Goal: Information Seeking & Learning: Learn about a topic

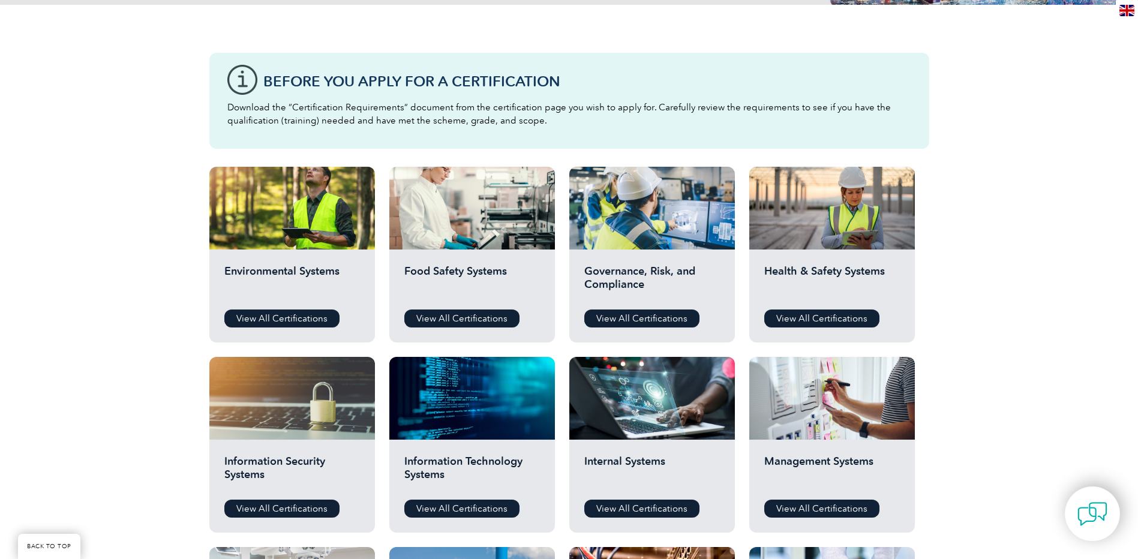
scroll to position [360, 0]
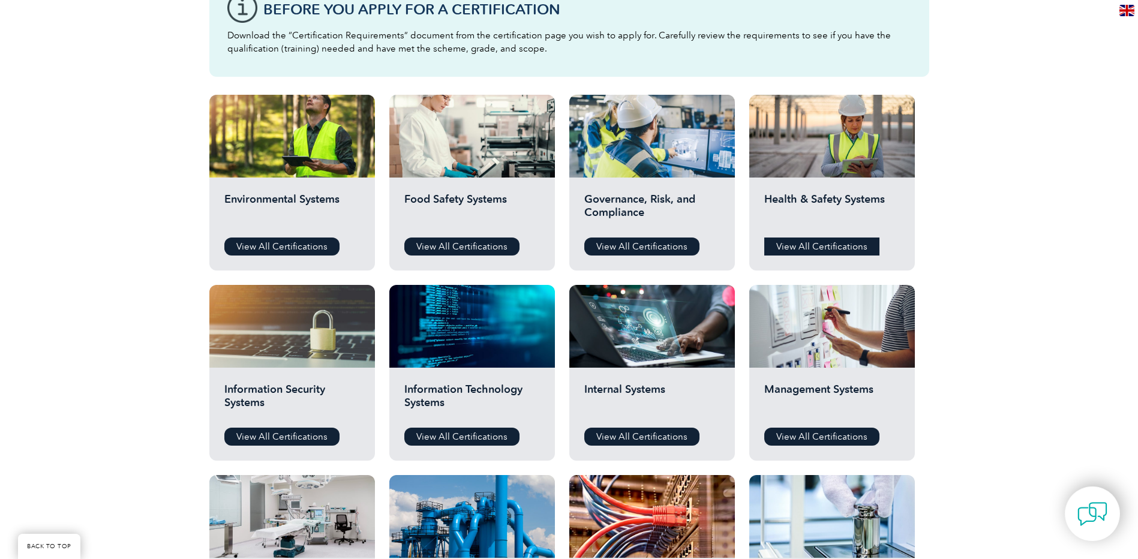
click at [858, 243] on link "View All Certifications" at bounding box center [821, 246] width 115 height 18
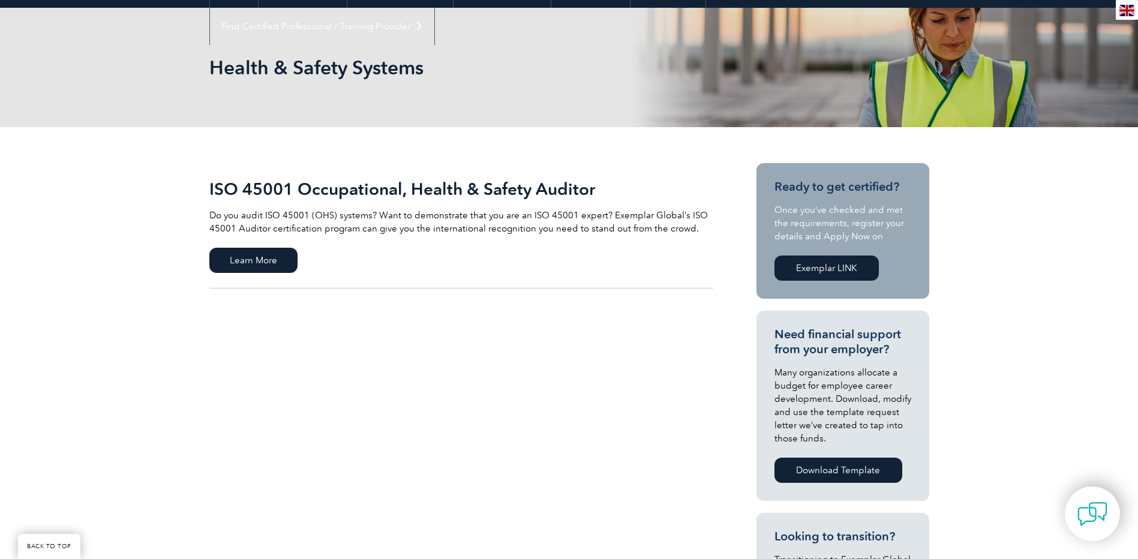
scroll to position [120, 0]
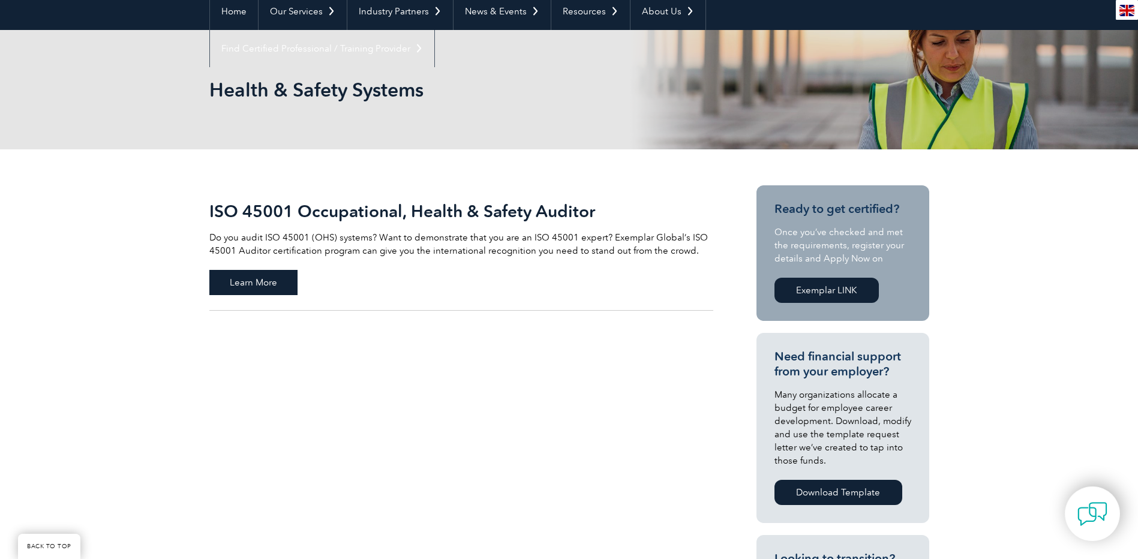
click at [249, 275] on span "Learn More" at bounding box center [253, 282] width 88 height 25
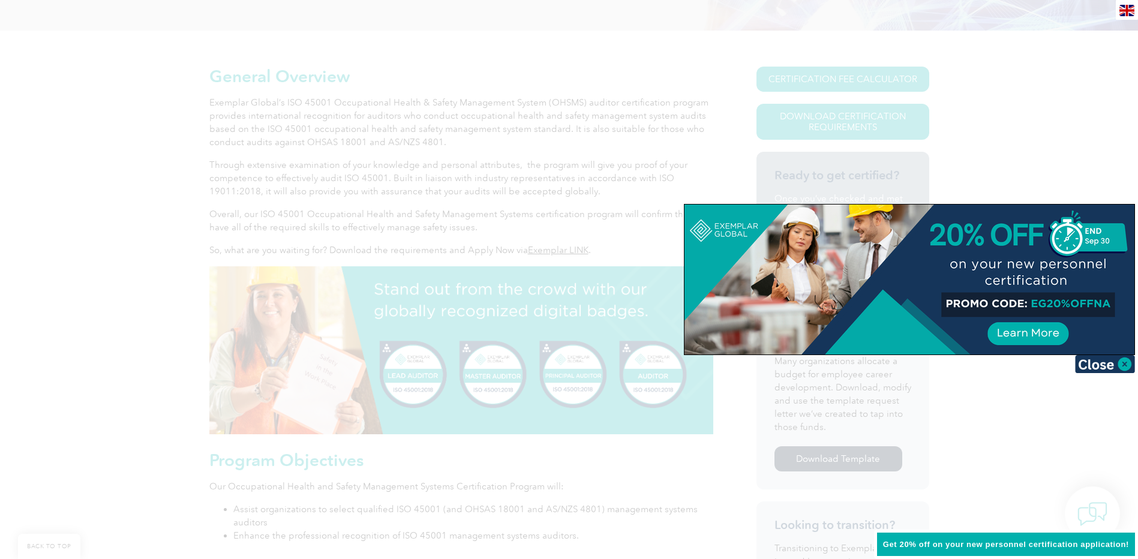
scroll to position [240, 0]
click at [1123, 363] on img at bounding box center [1105, 364] width 60 height 18
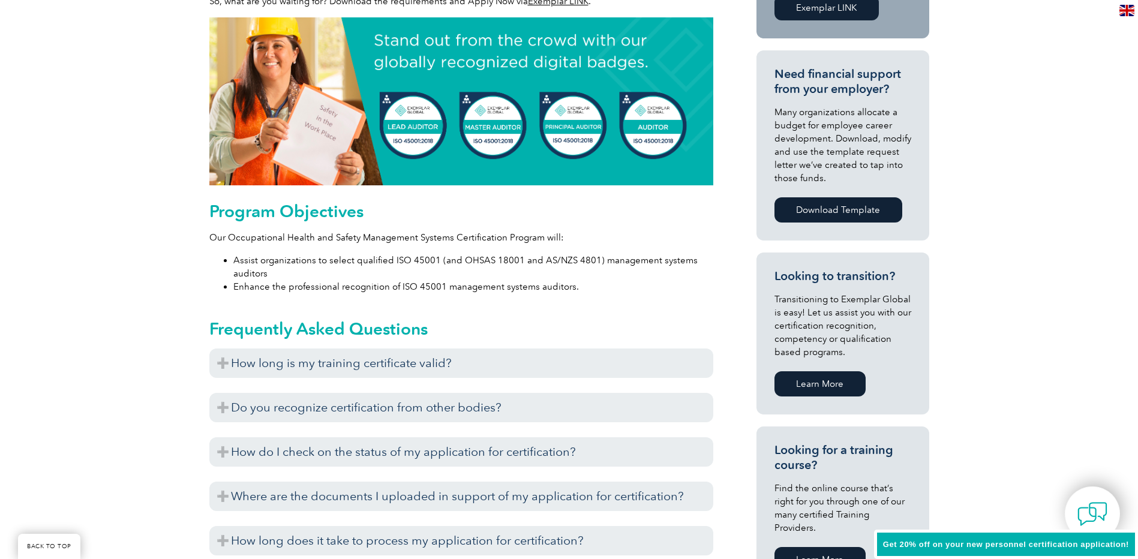
scroll to position [540, 0]
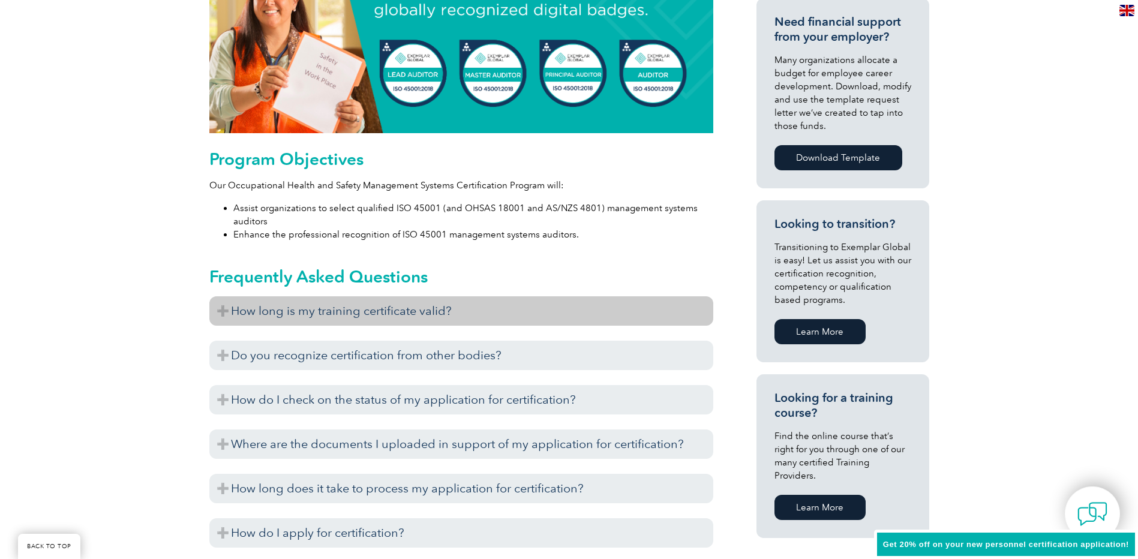
click at [224, 311] on h3 "How long is my training certificate valid?" at bounding box center [461, 310] width 504 height 29
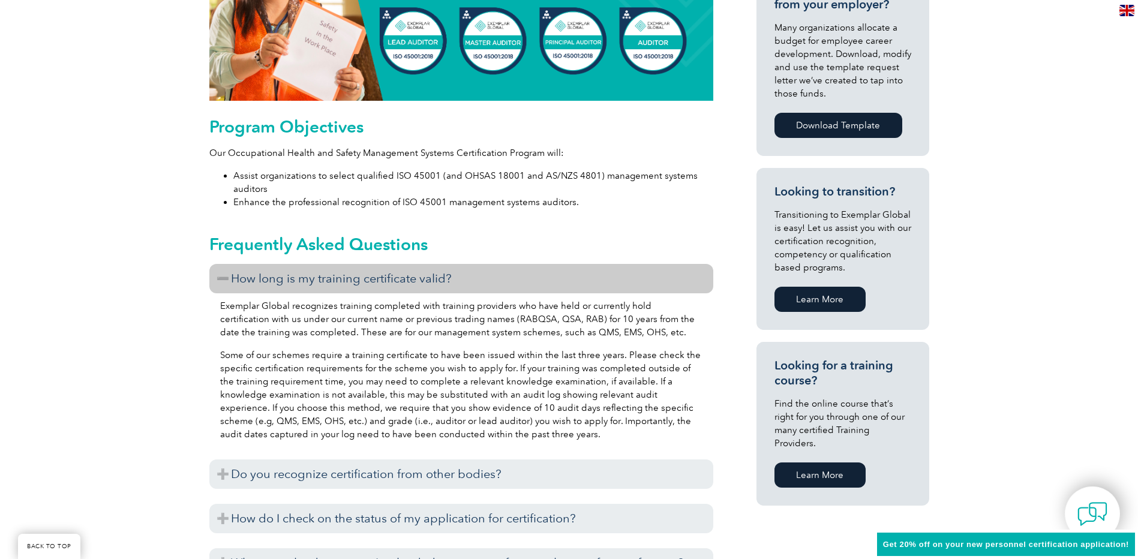
scroll to position [600, 0]
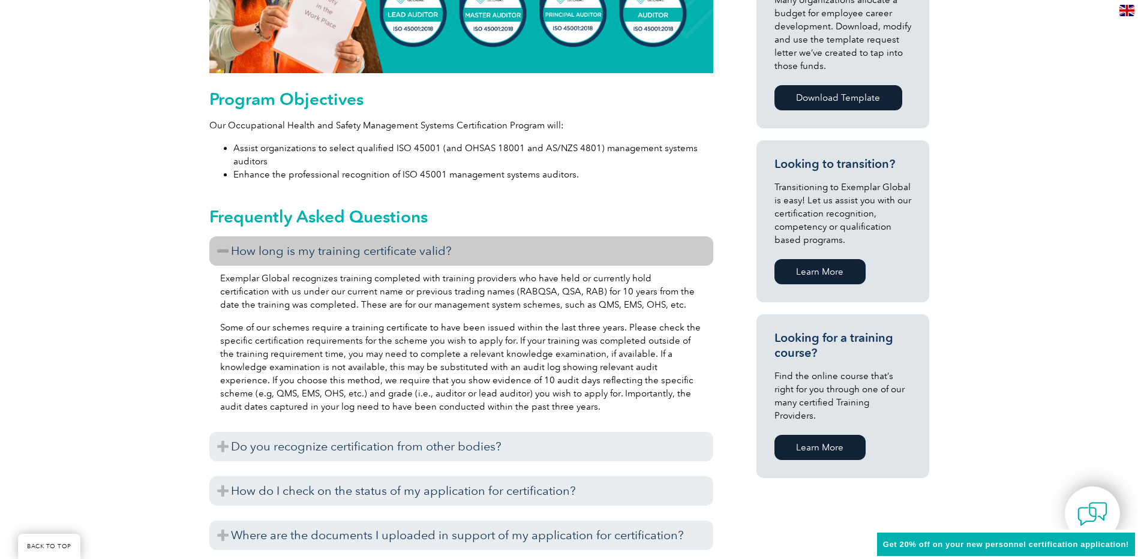
click at [223, 254] on h3 "How long is my training certificate valid?" at bounding box center [461, 250] width 504 height 29
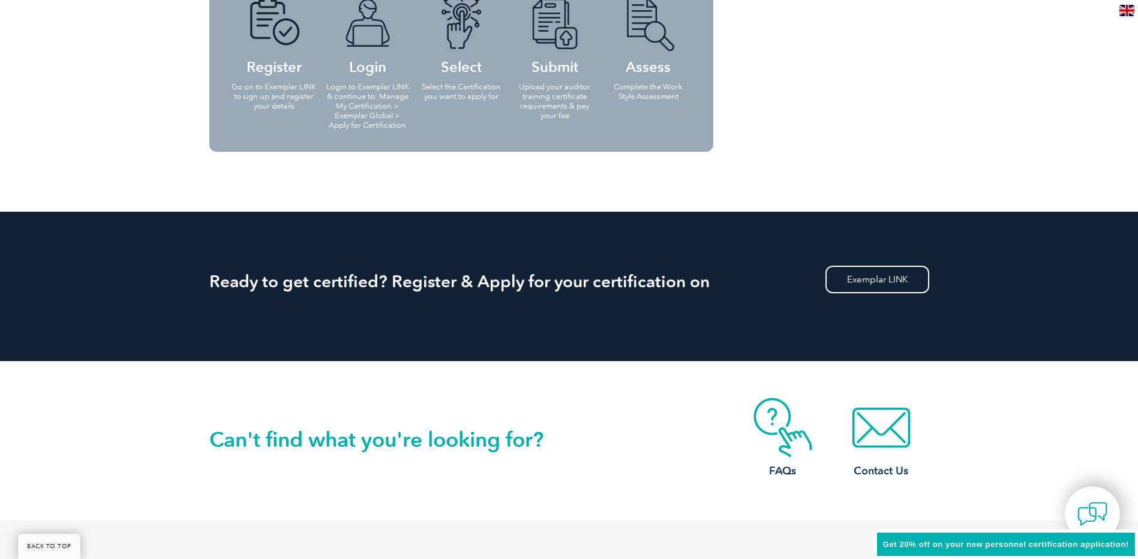
scroll to position [1379, 0]
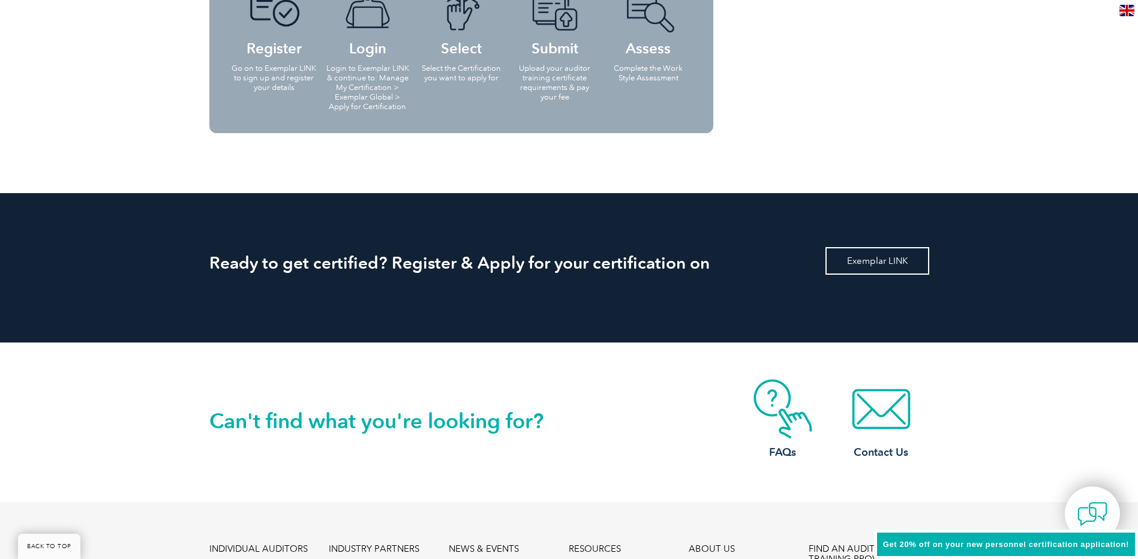
click at [901, 258] on link "Exemplar LINK" at bounding box center [877, 261] width 104 height 28
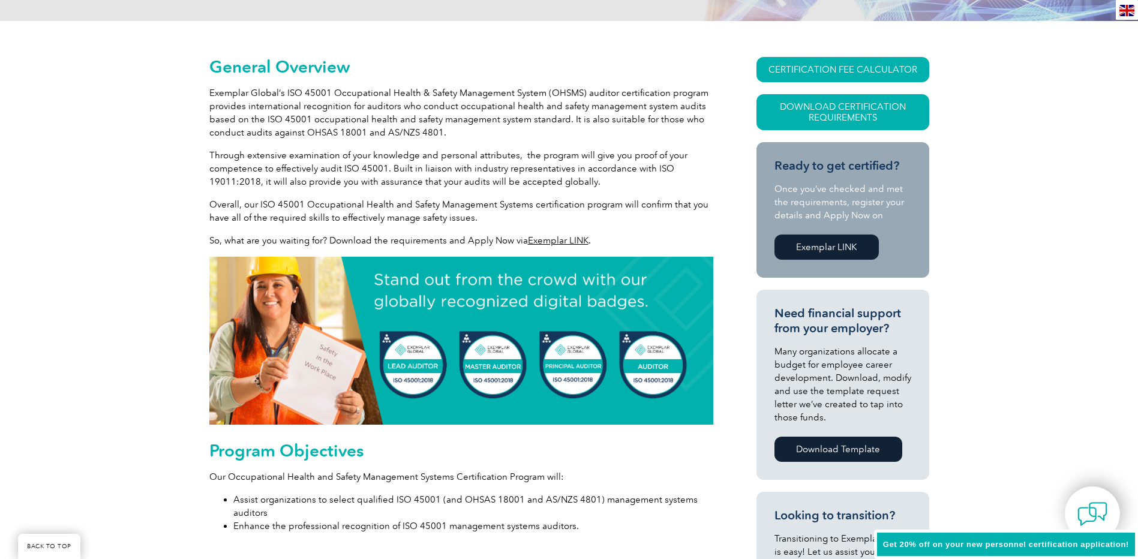
scroll to position [180, 0]
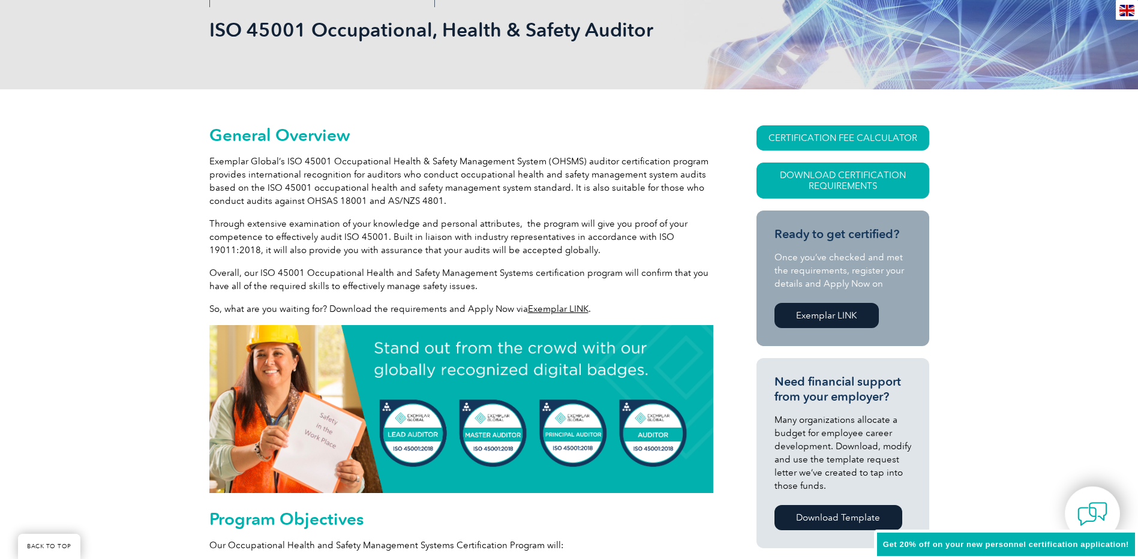
click at [834, 315] on link "Exemplar LINK" at bounding box center [826, 315] width 104 height 25
